Goal: Information Seeking & Learning: Find specific fact

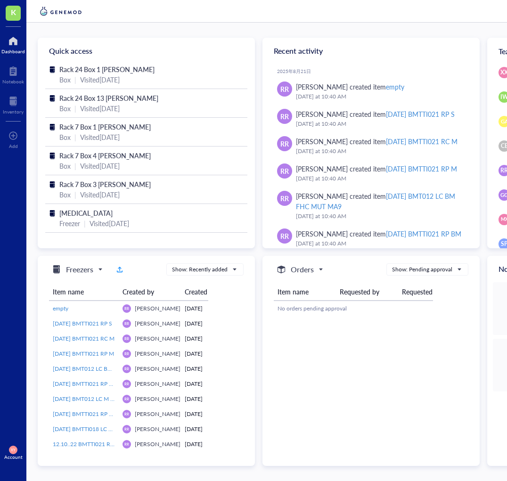
click at [11, 42] on div at bounding box center [13, 40] width 24 height 15
click at [13, 105] on div at bounding box center [13, 101] width 21 height 15
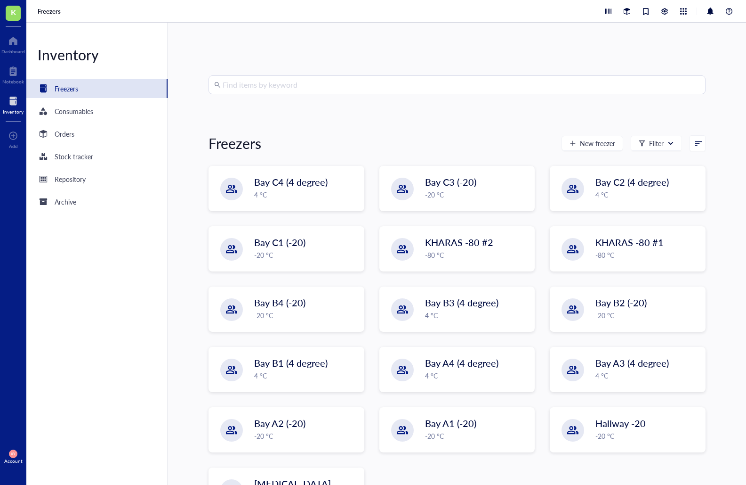
click at [16, 100] on div at bounding box center [13, 101] width 21 height 15
click at [11, 101] on div at bounding box center [13, 101] width 21 height 15
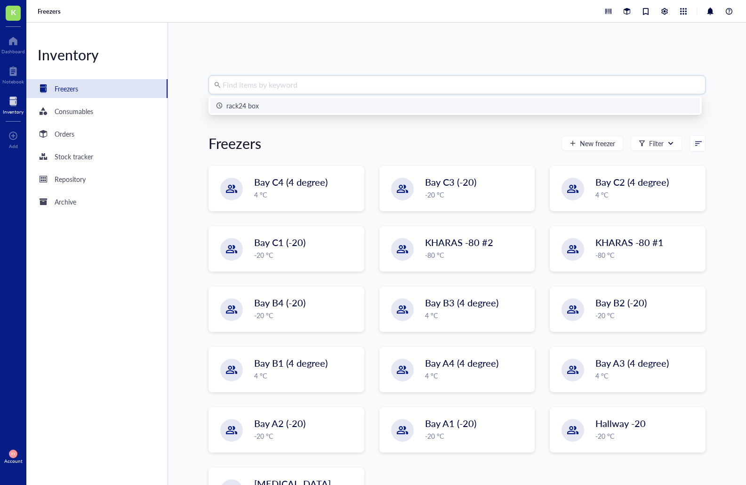
click at [251, 90] on input "search" at bounding box center [462, 85] width 478 height 18
type input "m"
type input "MEF"
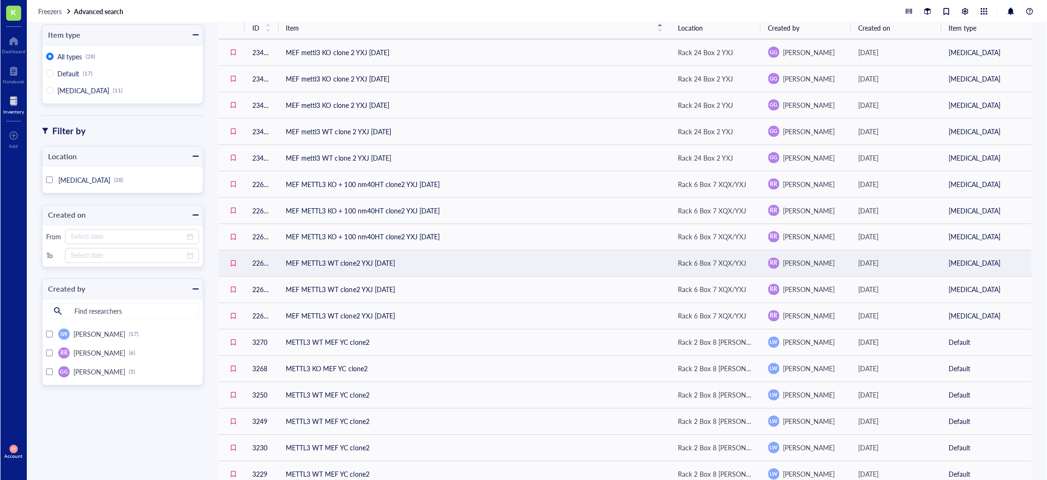
scroll to position [49, 0]
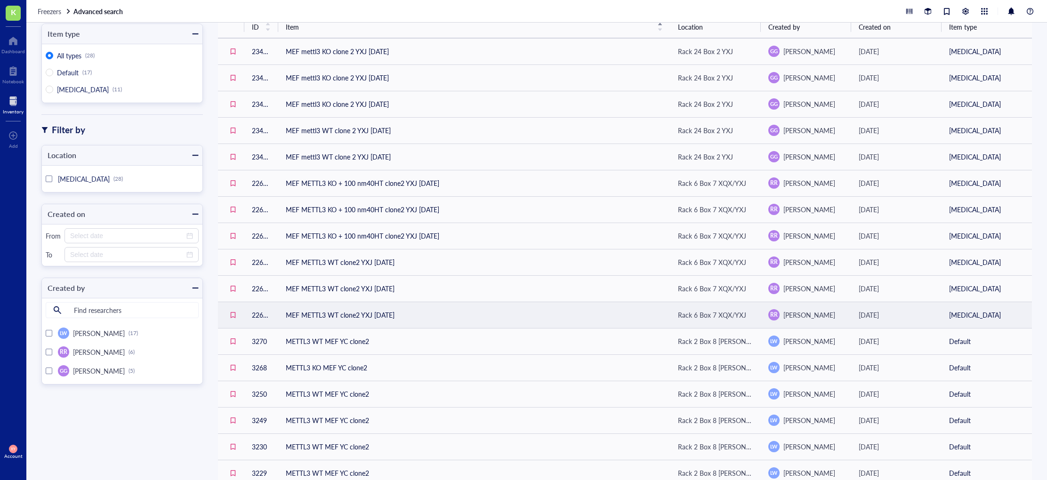
click at [381, 317] on td "MEF METTL3 WT clone2 YXJ [DATE]" at bounding box center [474, 315] width 392 height 26
